Goal: Find specific page/section: Find specific page/section

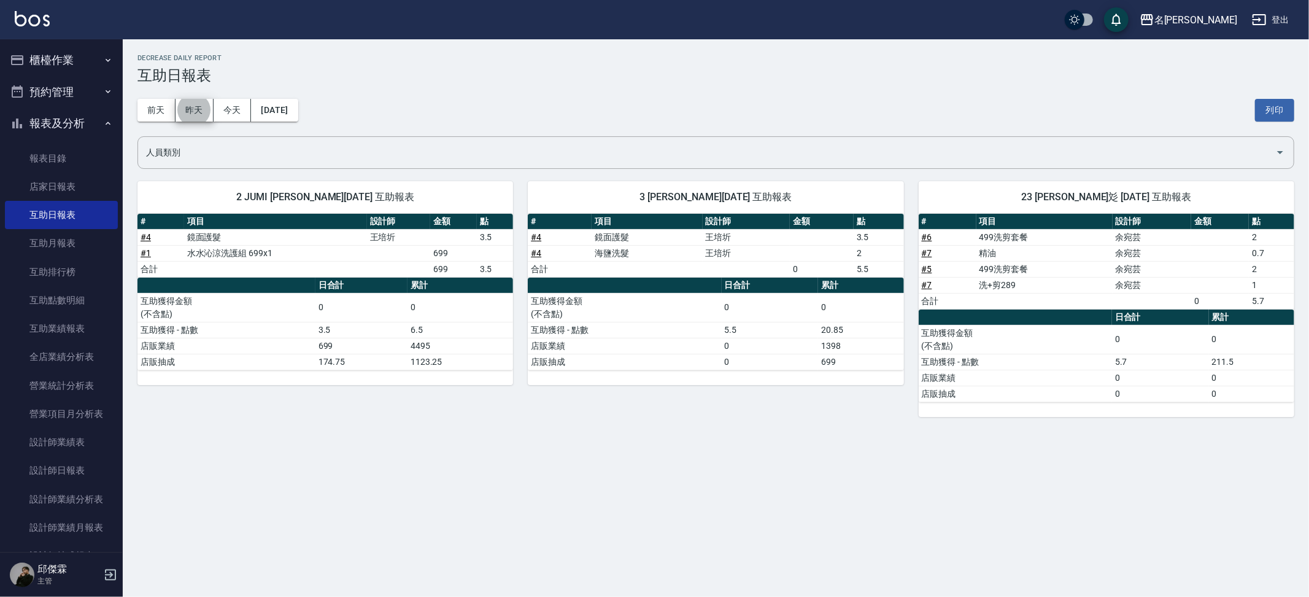
scroll to position [4, 0]
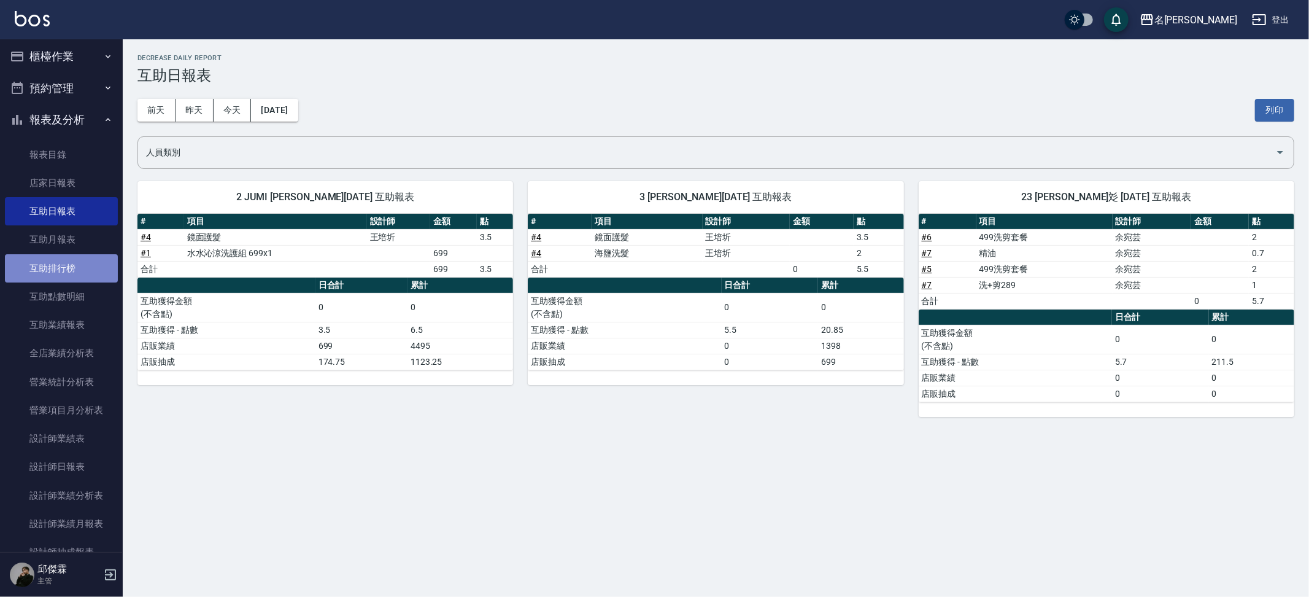
click at [91, 254] on link "互助排行榜" at bounding box center [61, 268] width 113 height 28
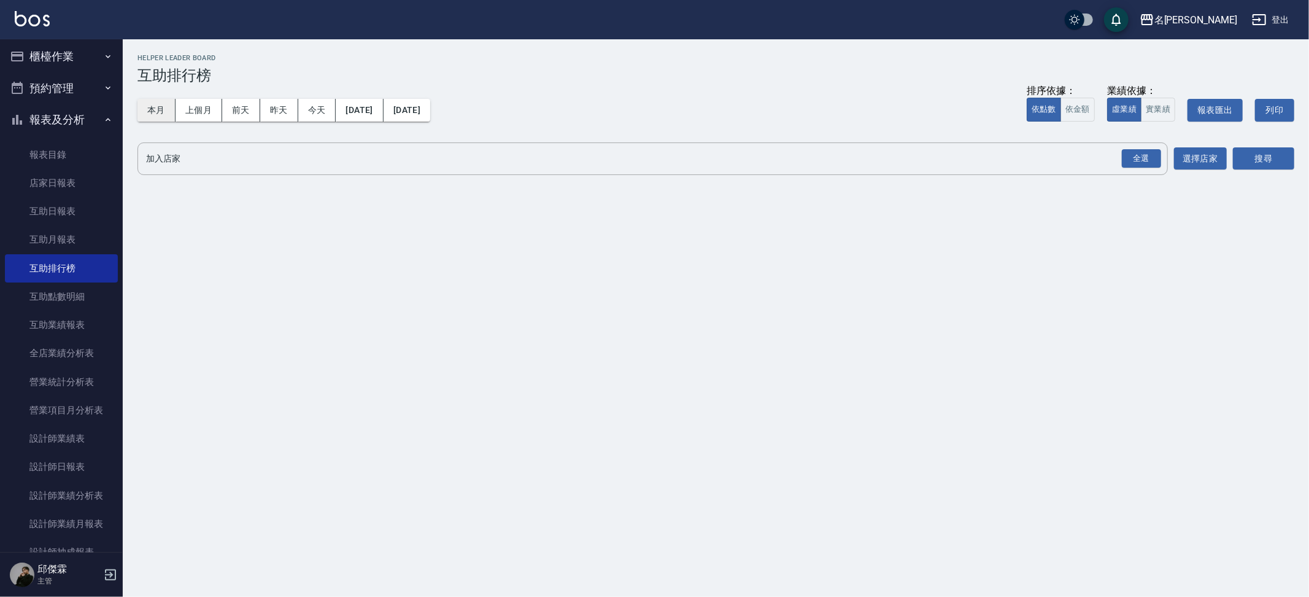
click at [147, 104] on button "本月" at bounding box center [157, 110] width 38 height 23
drag, startPoint x: 1137, startPoint y: 153, endPoint x: 1122, endPoint y: 156, distance: 15.5
click at [1137, 153] on div "全選" at bounding box center [1141, 158] width 39 height 19
click at [167, 114] on button "本月" at bounding box center [157, 110] width 38 height 23
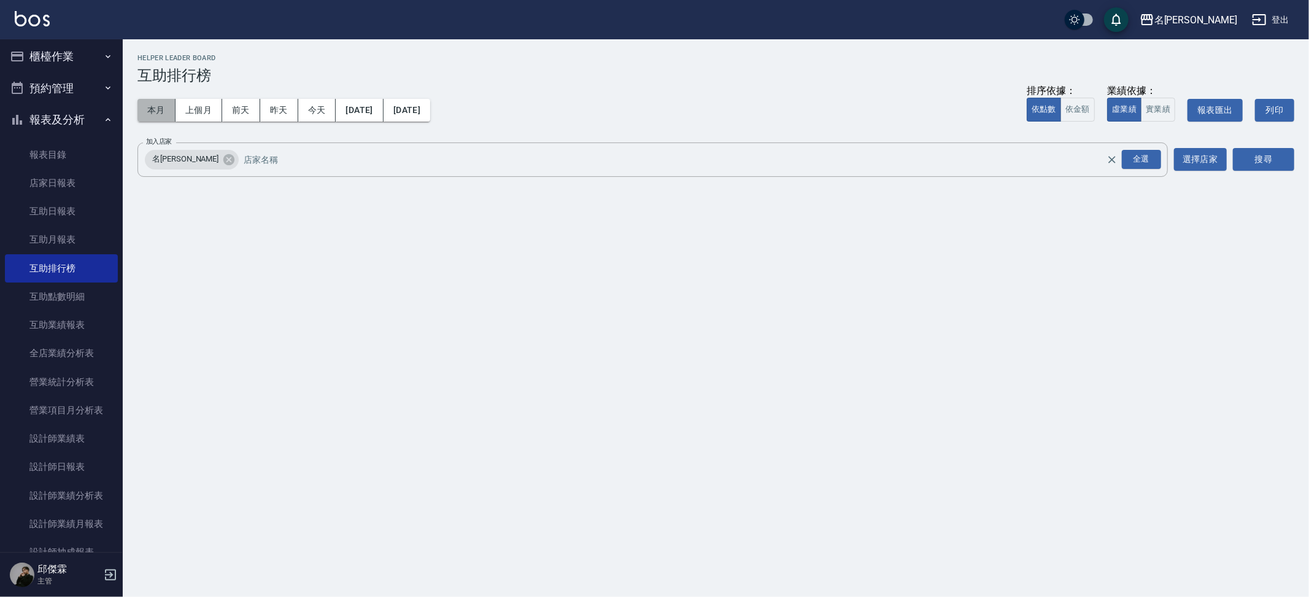
click at [167, 114] on button "本月" at bounding box center [157, 110] width 38 height 23
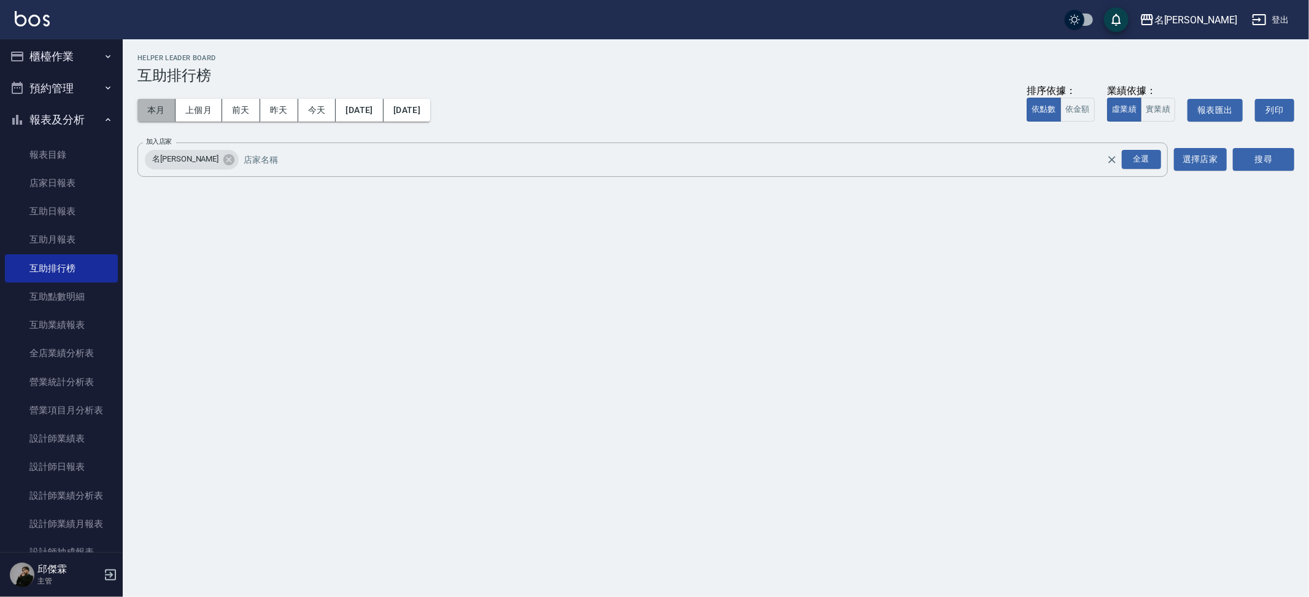
click at [167, 114] on button "本月" at bounding box center [157, 110] width 38 height 23
click at [1257, 152] on button "搜尋" at bounding box center [1263, 159] width 61 height 23
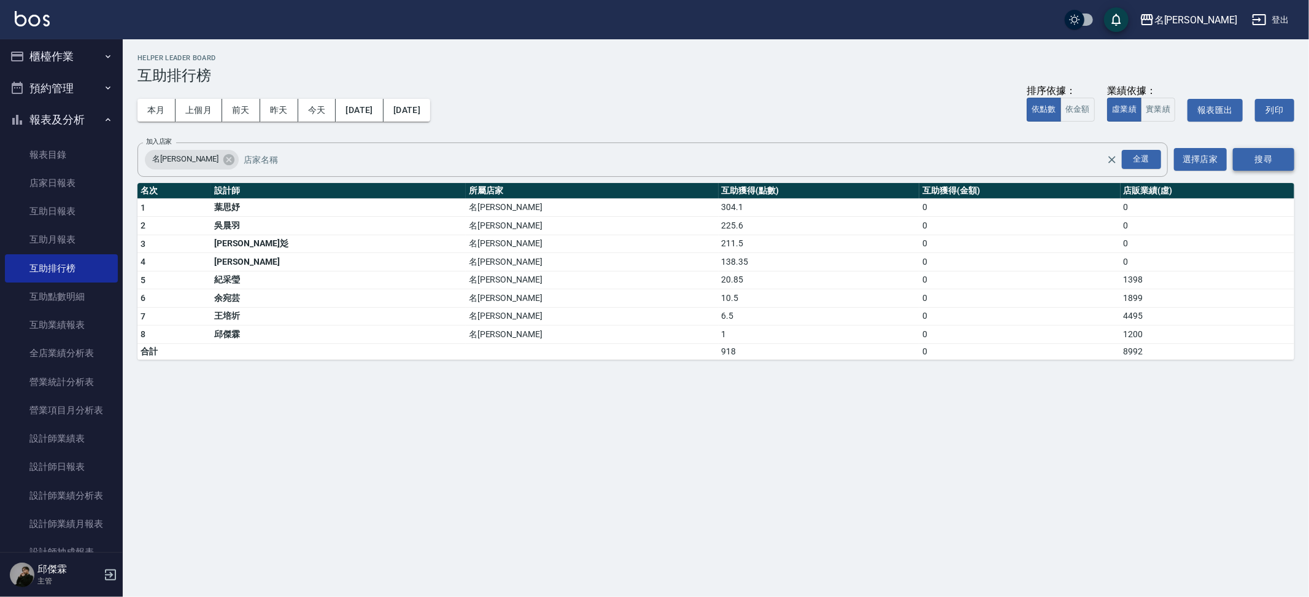
click at [1257, 152] on button "搜尋" at bounding box center [1263, 159] width 61 height 23
click at [45, 197] on link "互助日報表" at bounding box center [61, 211] width 113 height 28
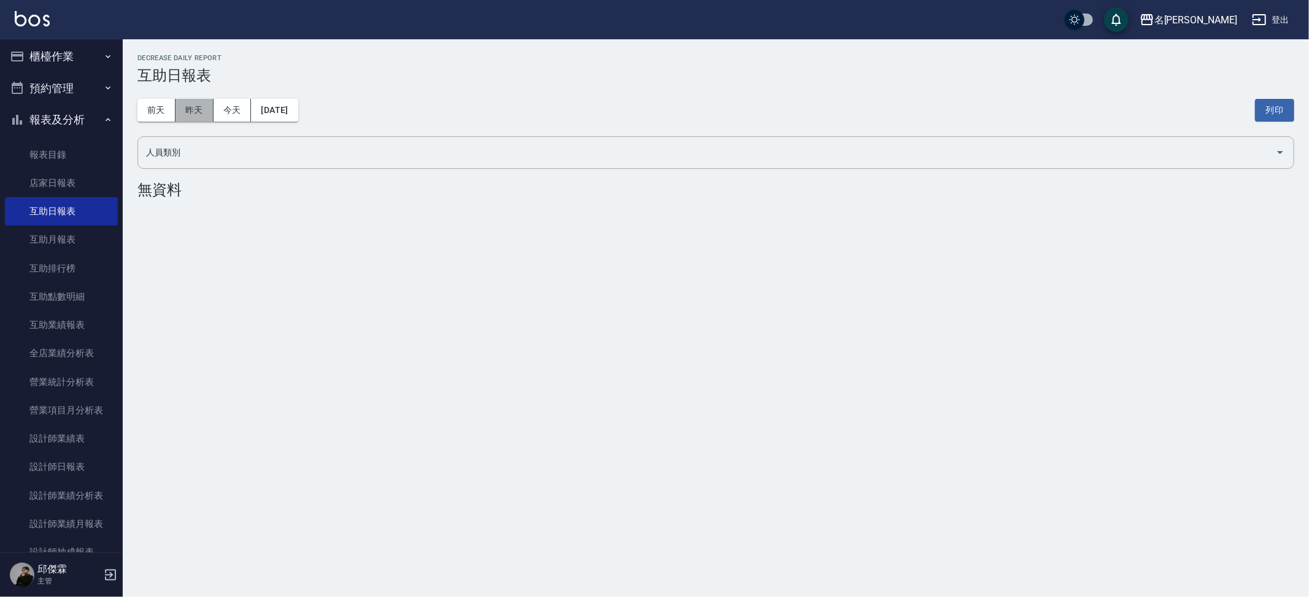
click at [191, 118] on button "昨天" at bounding box center [195, 110] width 38 height 23
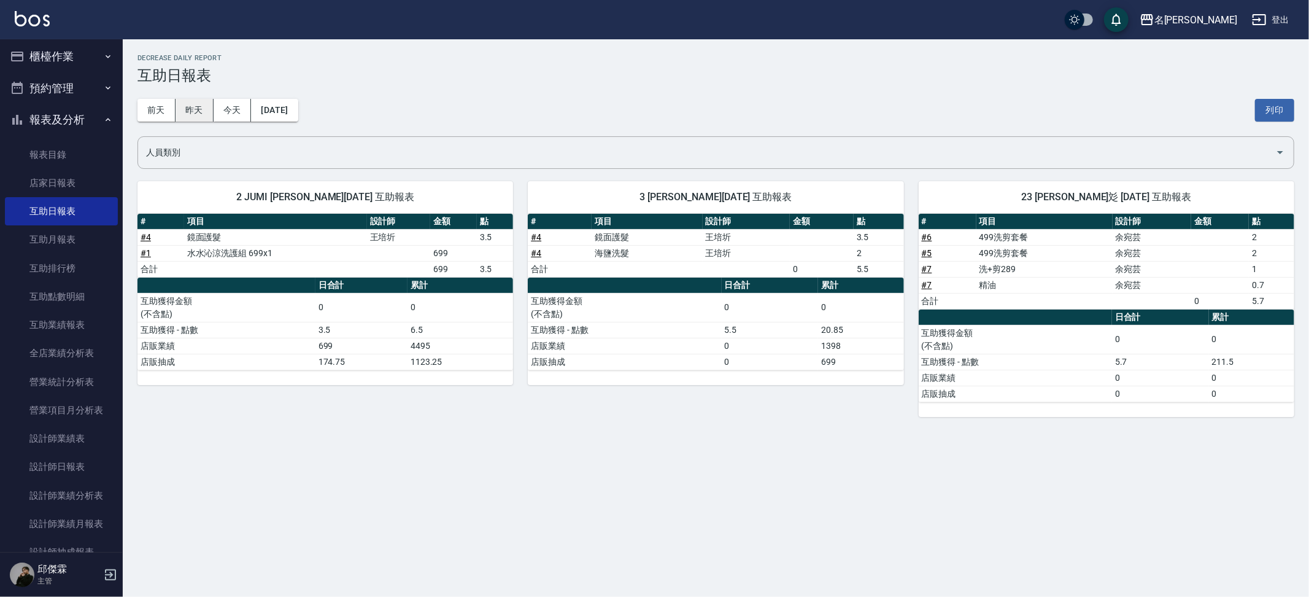
click at [195, 102] on button "昨天" at bounding box center [195, 110] width 38 height 23
click at [152, 105] on button "前天" at bounding box center [157, 110] width 38 height 23
